Goal: Task Accomplishment & Management: Use online tool/utility

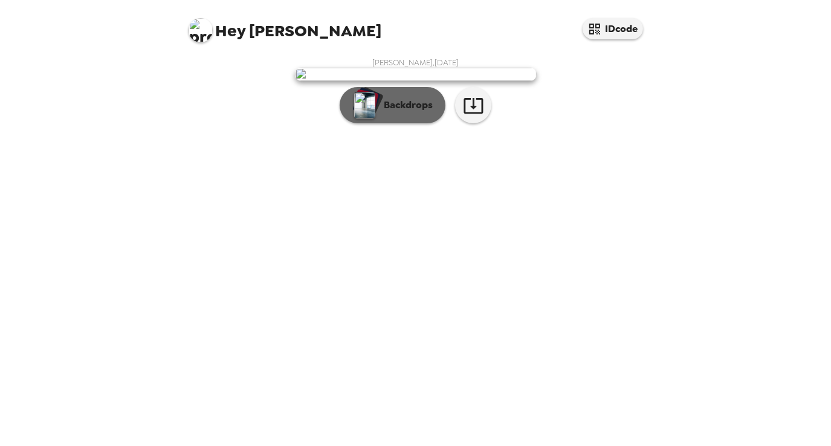
click at [387, 112] on p "Backdrops" at bounding box center [405, 105] width 55 height 15
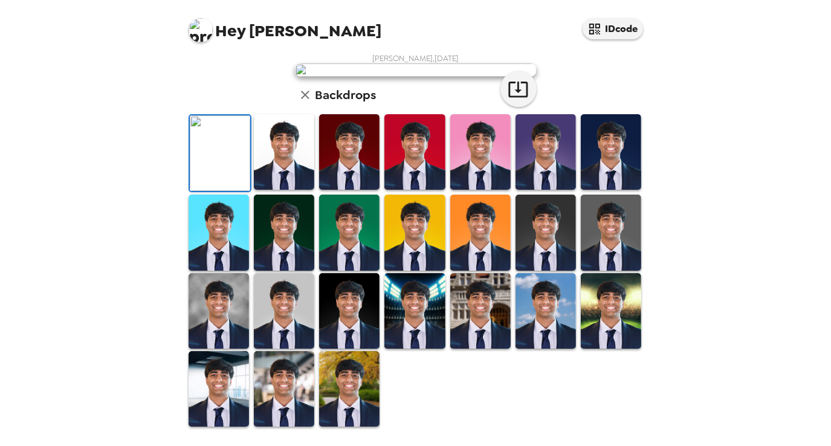
scroll to position [261, 0]
click at [285, 421] on img at bounding box center [284, 389] width 60 height 76
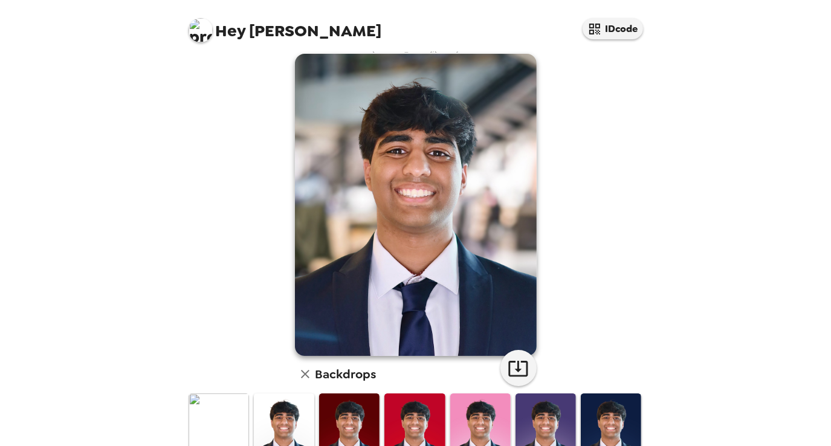
scroll to position [15, 0]
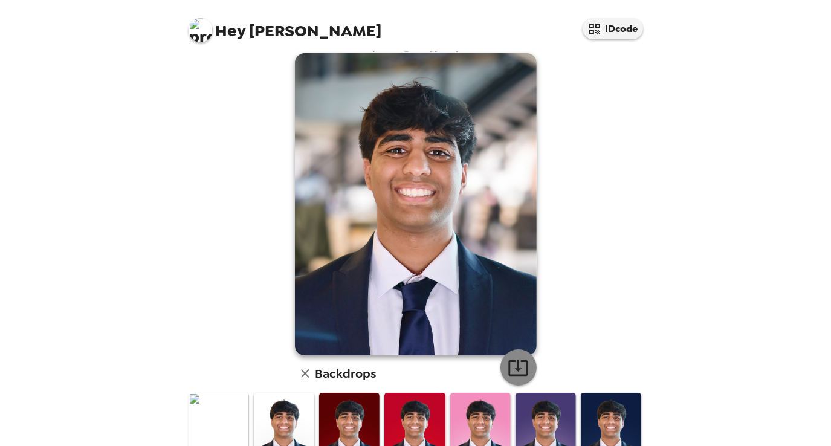
click at [517, 368] on icon "button" at bounding box center [518, 367] width 21 height 21
